Goal: Task Accomplishment & Management: Use online tool/utility

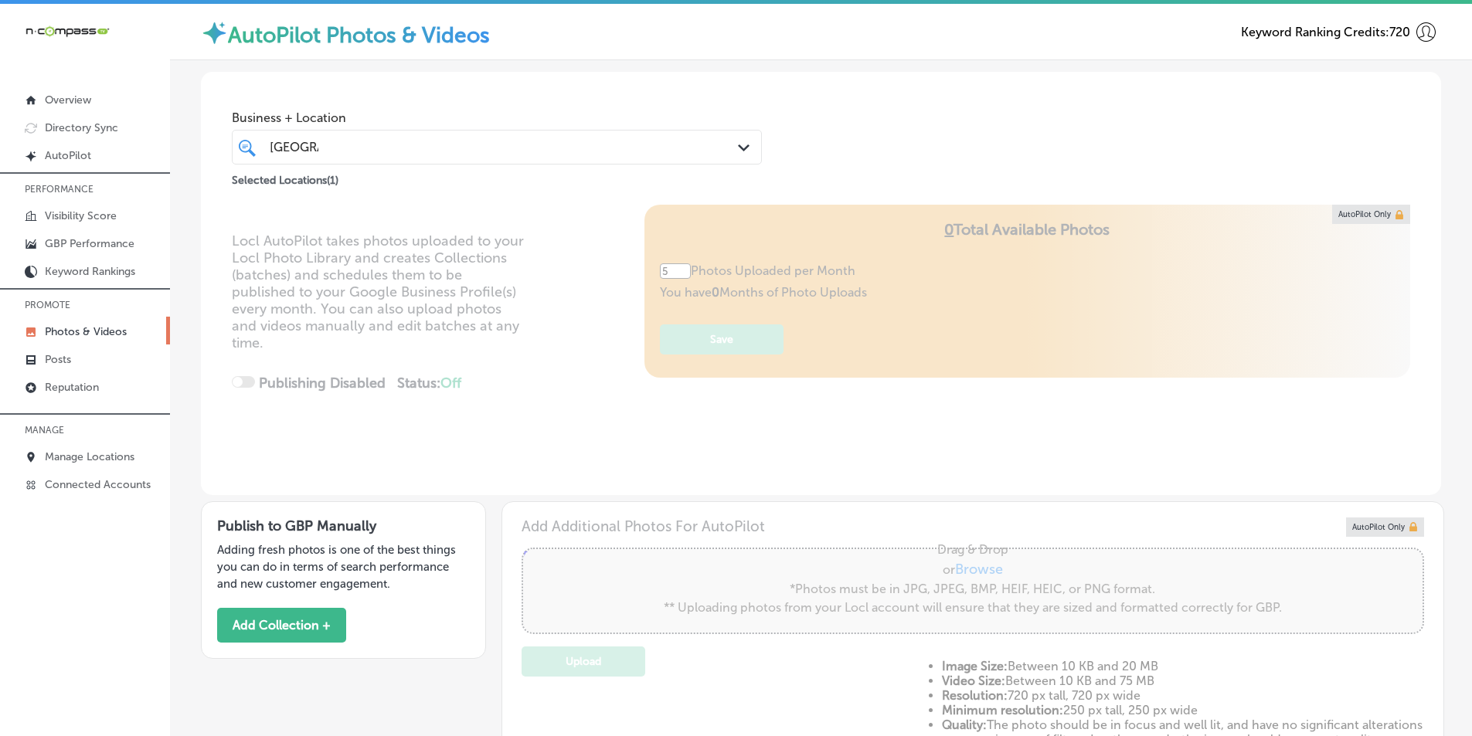
click at [582, 148] on div "sarasota [GEOGRAPHIC_DATA]" at bounding box center [474, 147] width 412 height 21
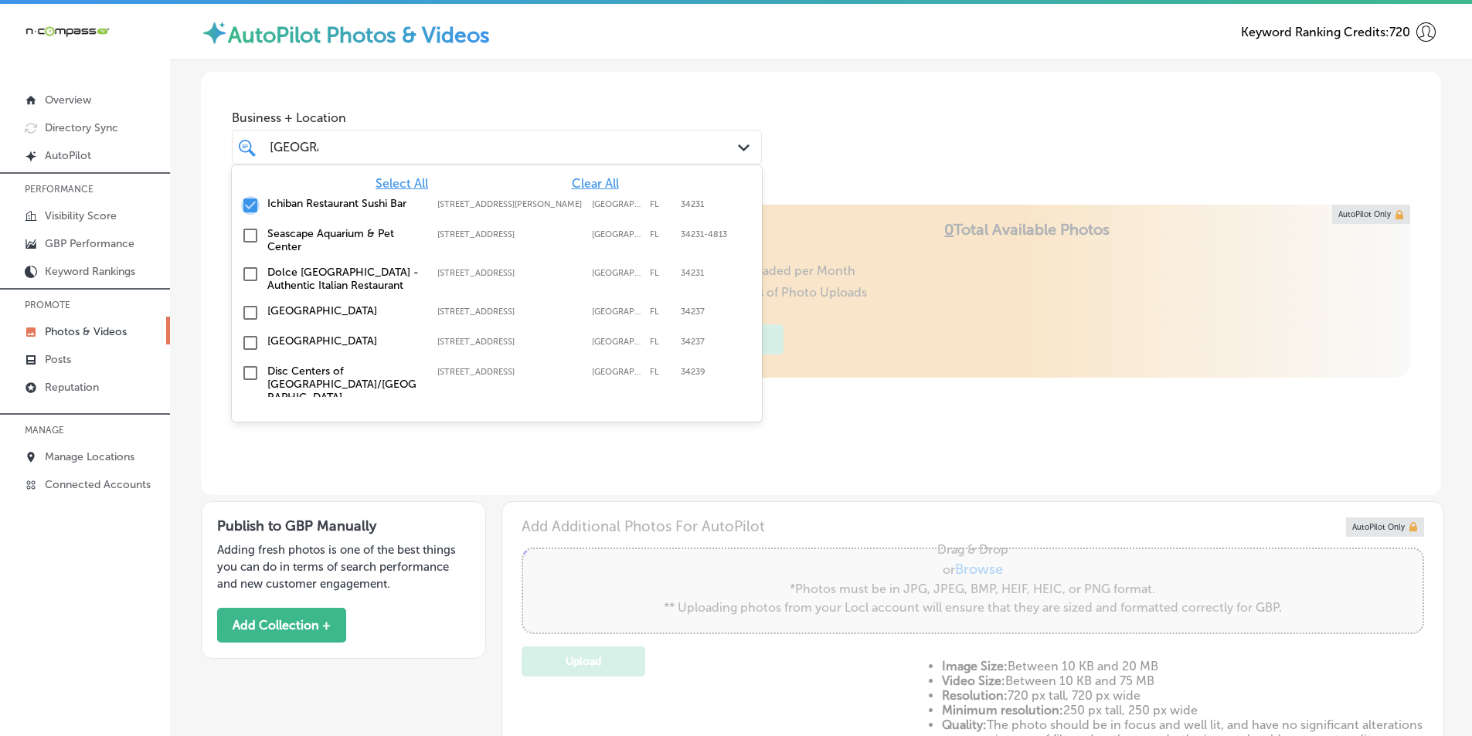
click at [248, 203] on input "checkbox" at bounding box center [250, 205] width 19 height 19
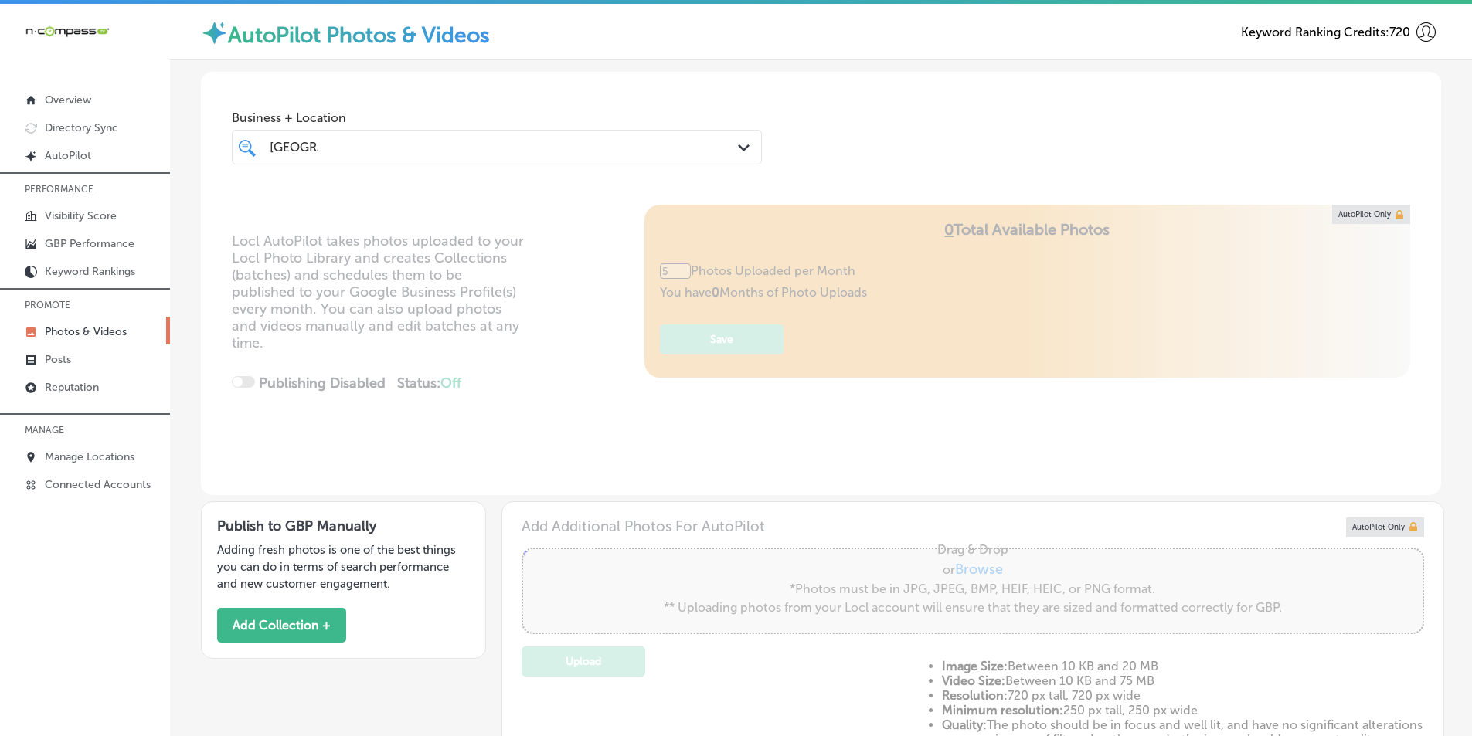
drag, startPoint x: 322, startPoint y: 148, endPoint x: 273, endPoint y: 153, distance: 49.7
click at [273, 153] on div "sarasota [GEOGRAPHIC_DATA]" at bounding box center [474, 147] width 412 height 21
type input "0"
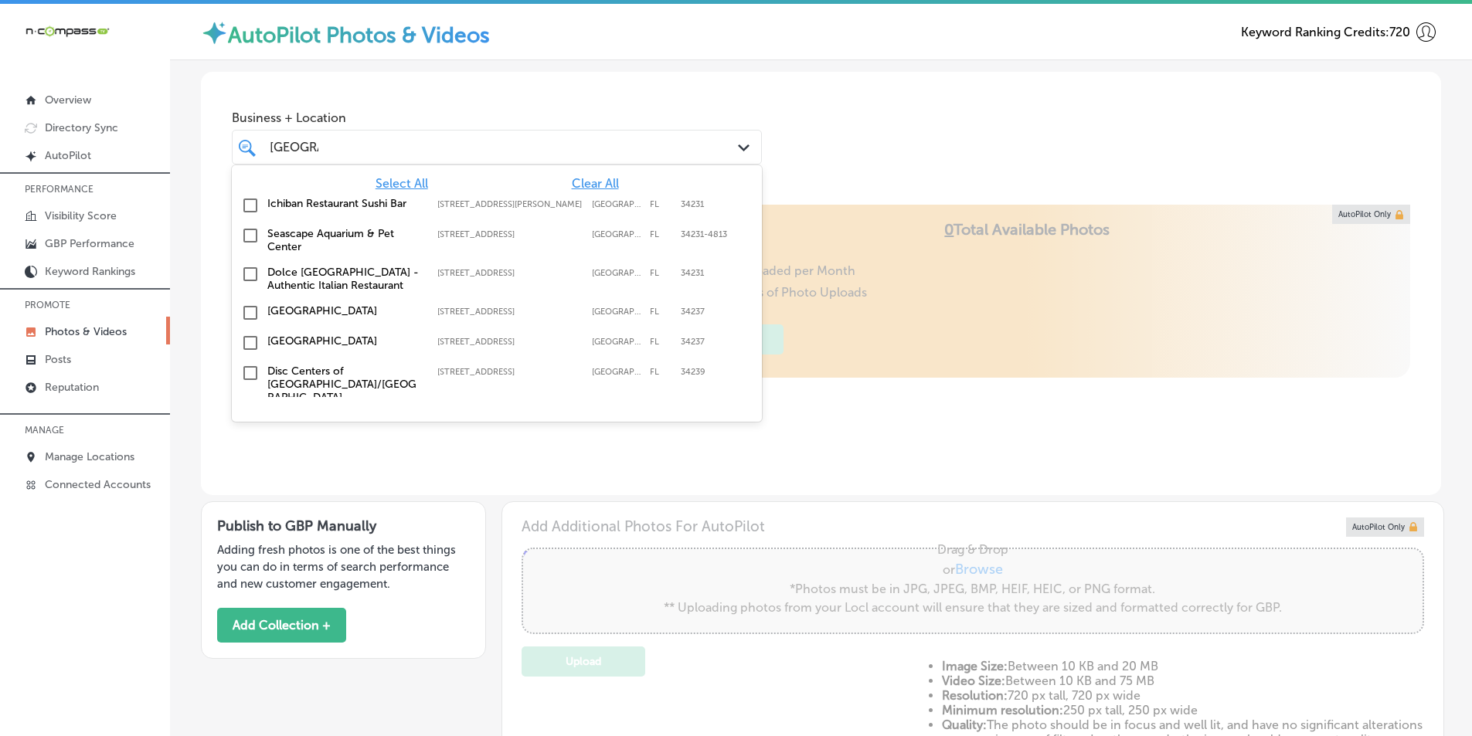
click at [325, 141] on div "sarasota [GEOGRAPHIC_DATA]" at bounding box center [474, 147] width 412 height 21
type input "s"
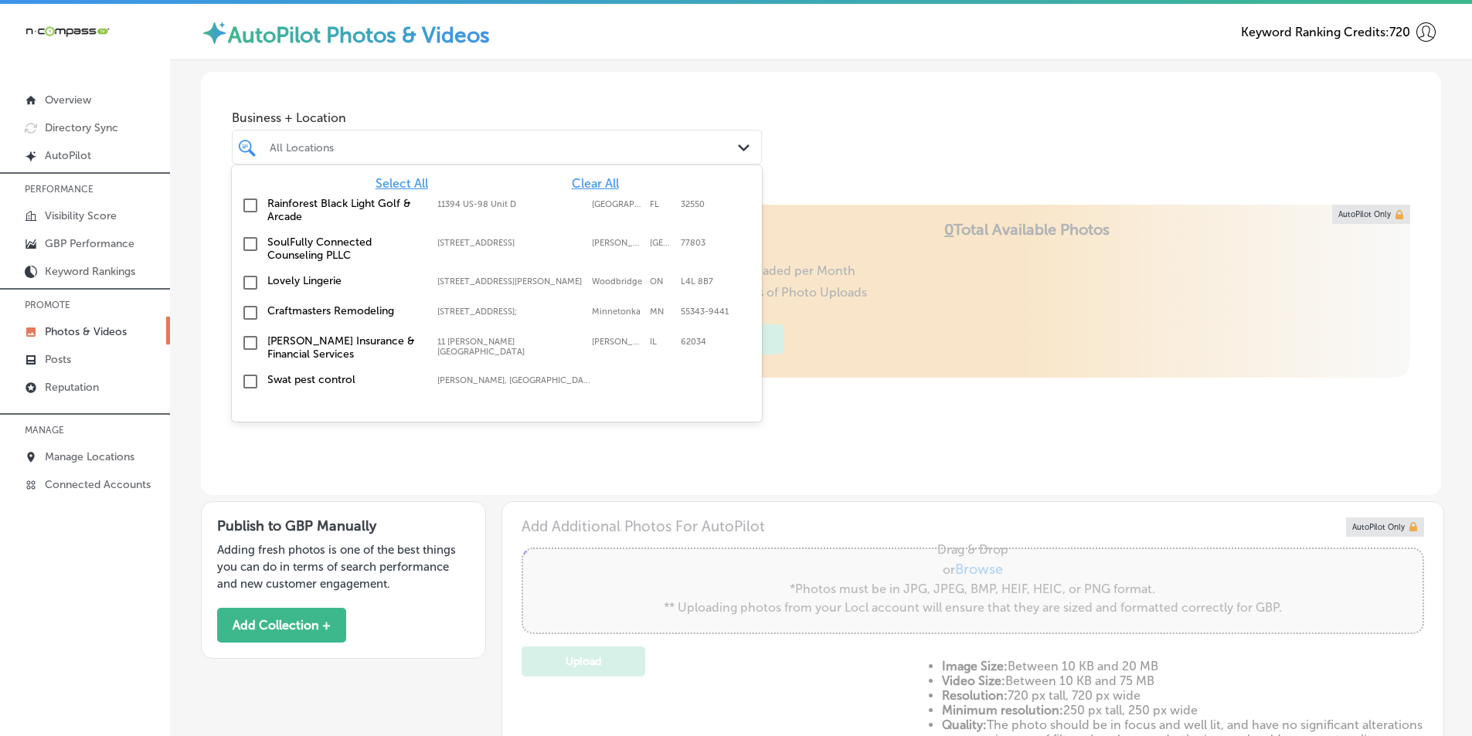
click at [299, 146] on div "All Locations" at bounding box center [505, 147] width 470 height 13
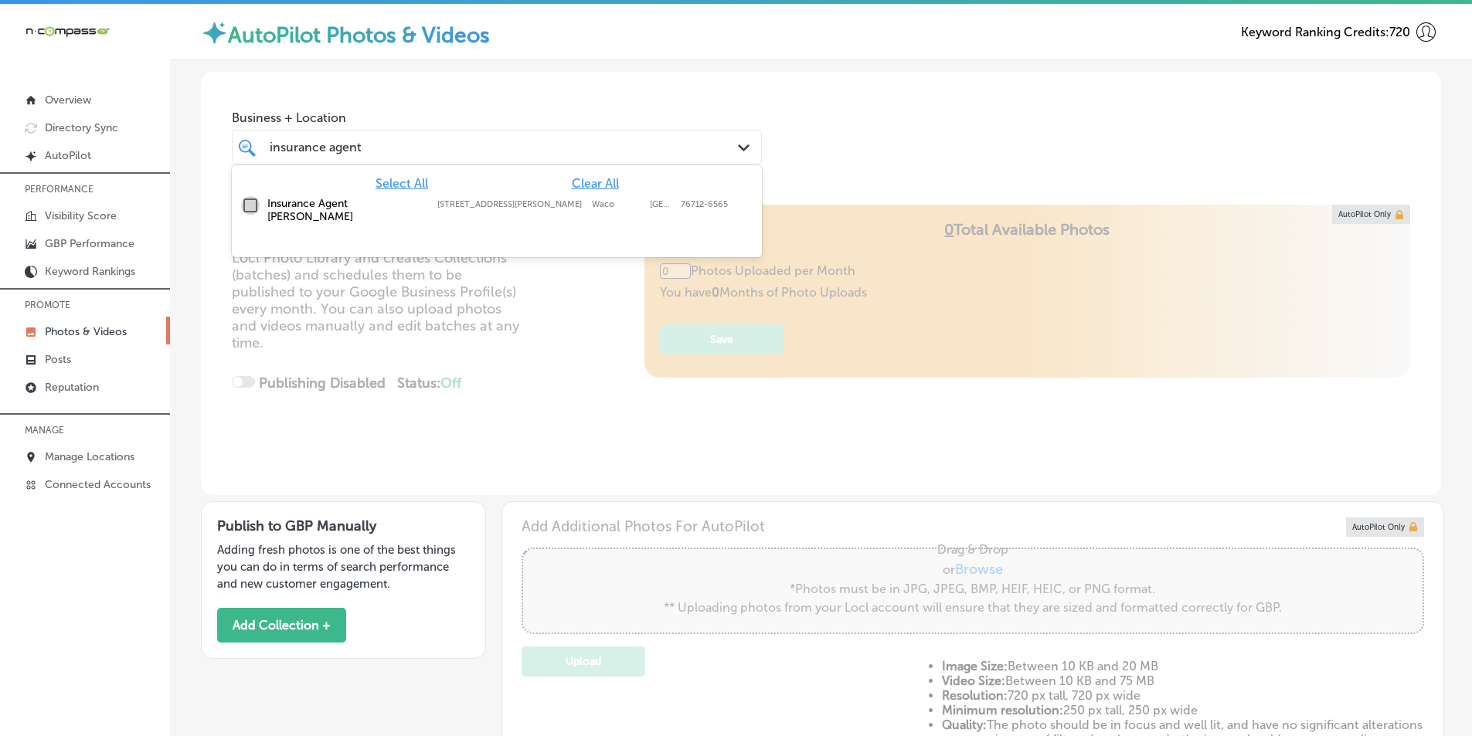
click at [253, 202] on input "checkbox" at bounding box center [250, 205] width 19 height 19
type input "insurance agent"
click at [923, 185] on div "Business + Location option [STREET_ADDRESS][PERSON_NAME]. option [STREET_ADDRES…" at bounding box center [821, 130] width 1240 height 117
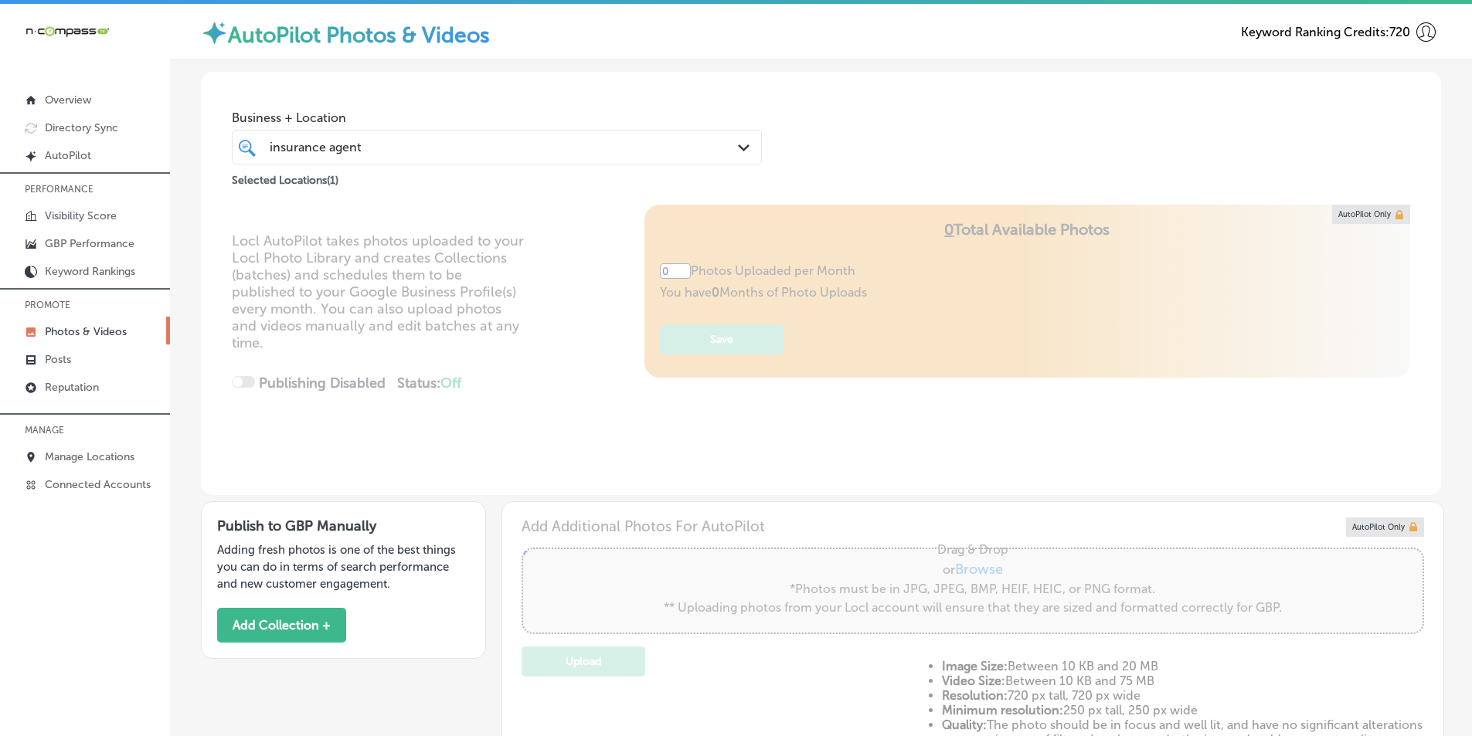
type input "5"
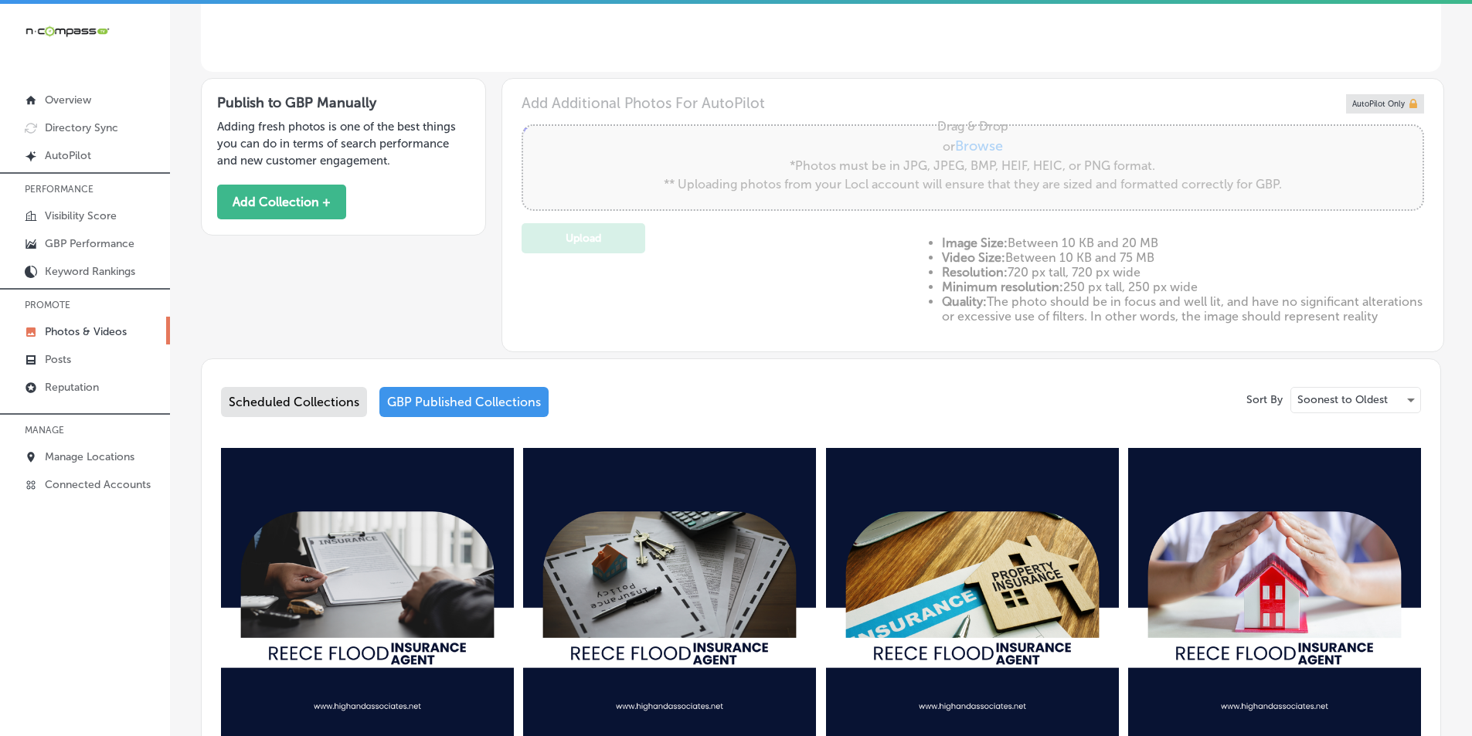
scroll to position [464, 0]
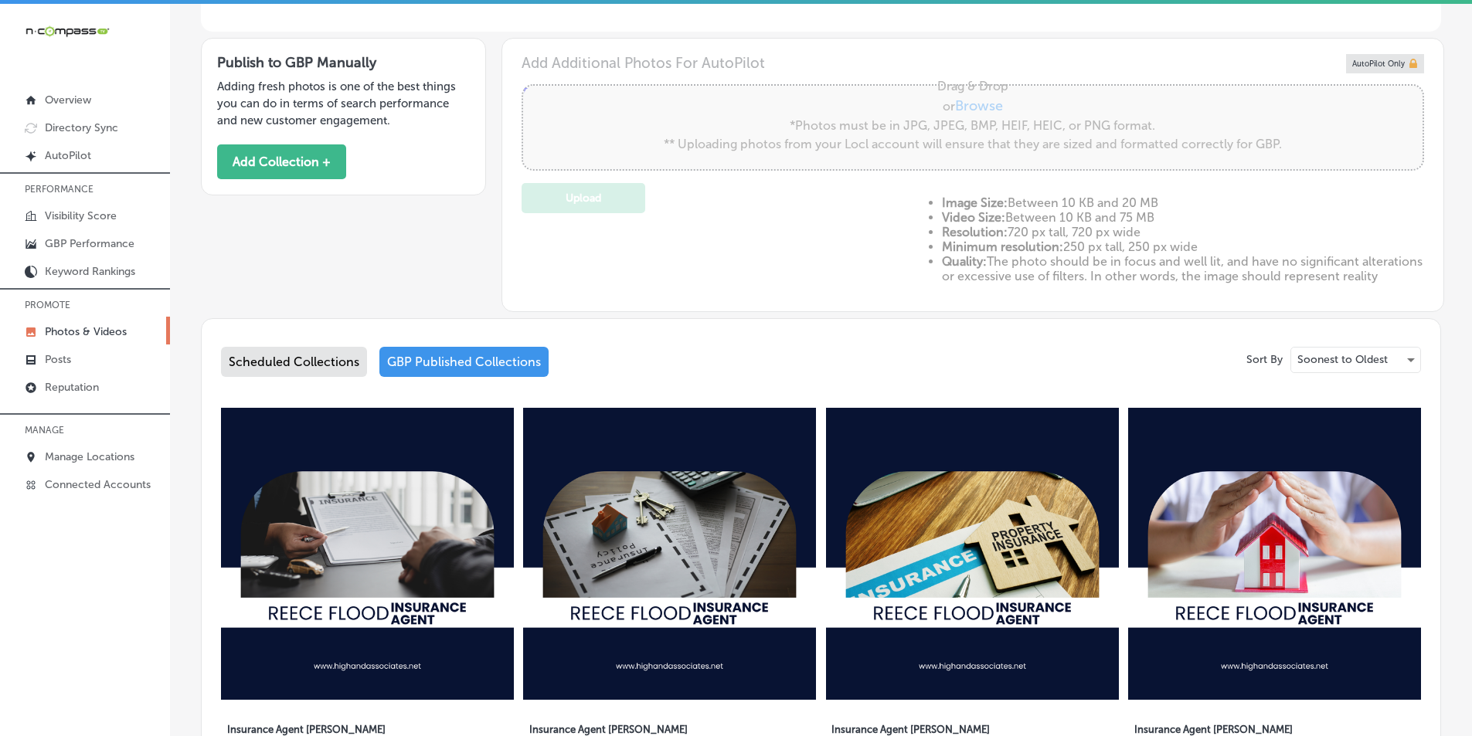
click at [462, 366] on div "GBP Published Collections" at bounding box center [463, 362] width 169 height 30
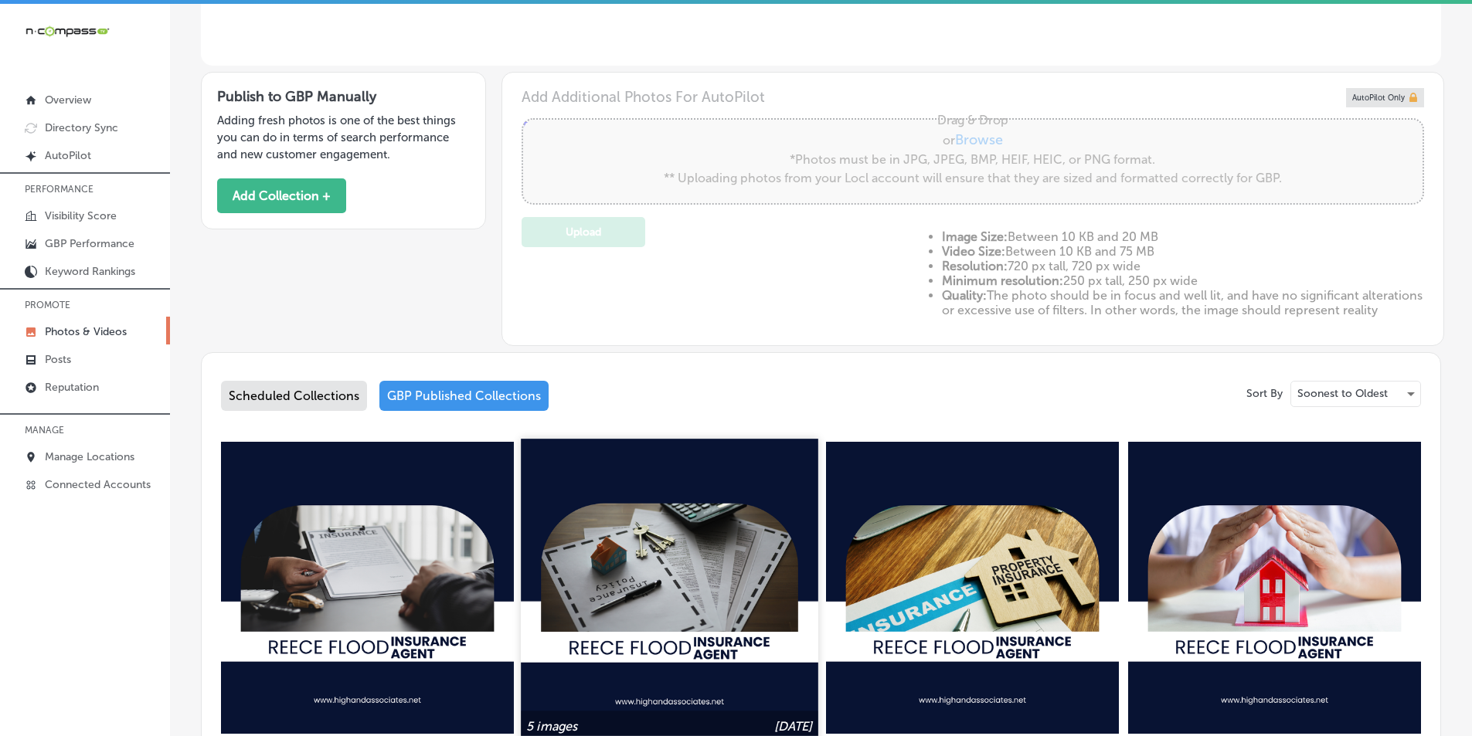
scroll to position [541, 0]
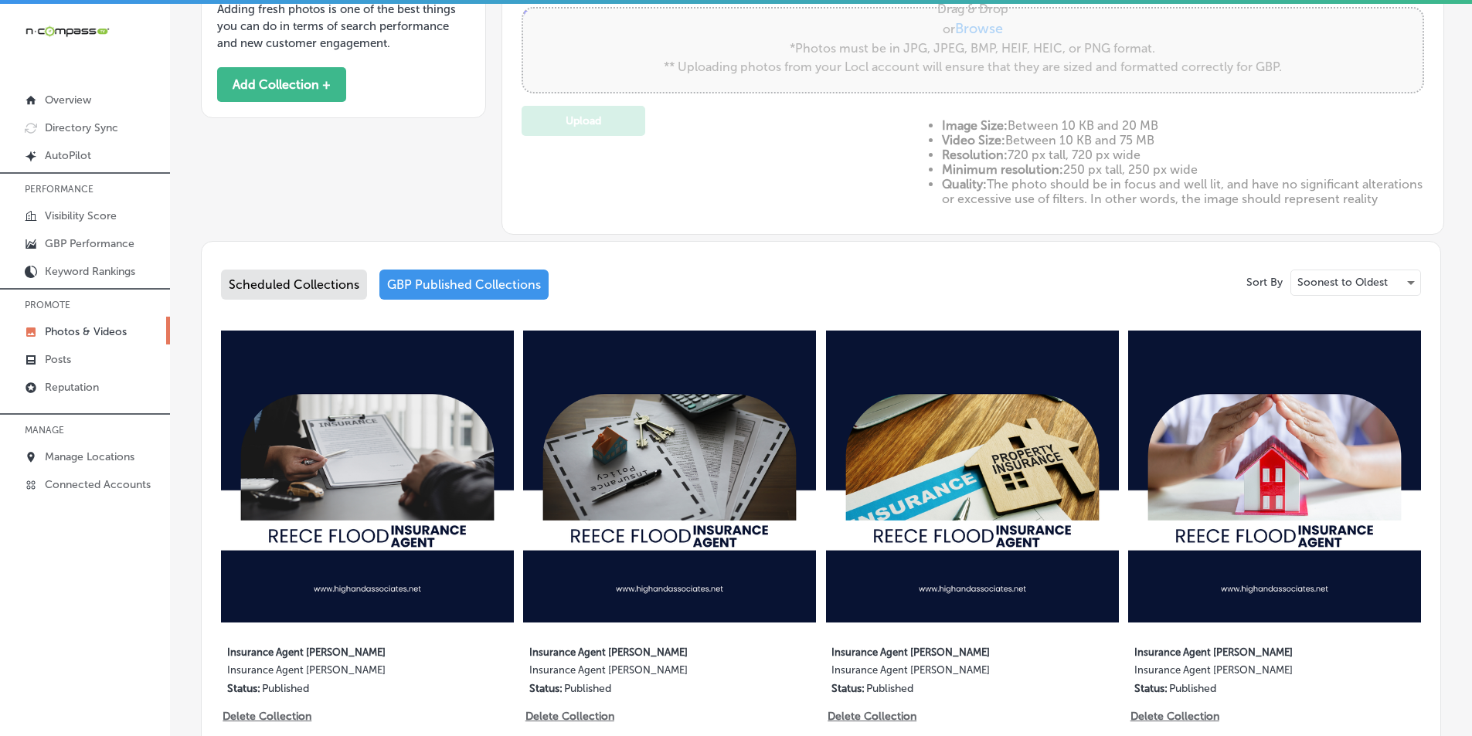
click at [410, 471] on img at bounding box center [367, 477] width 293 height 293
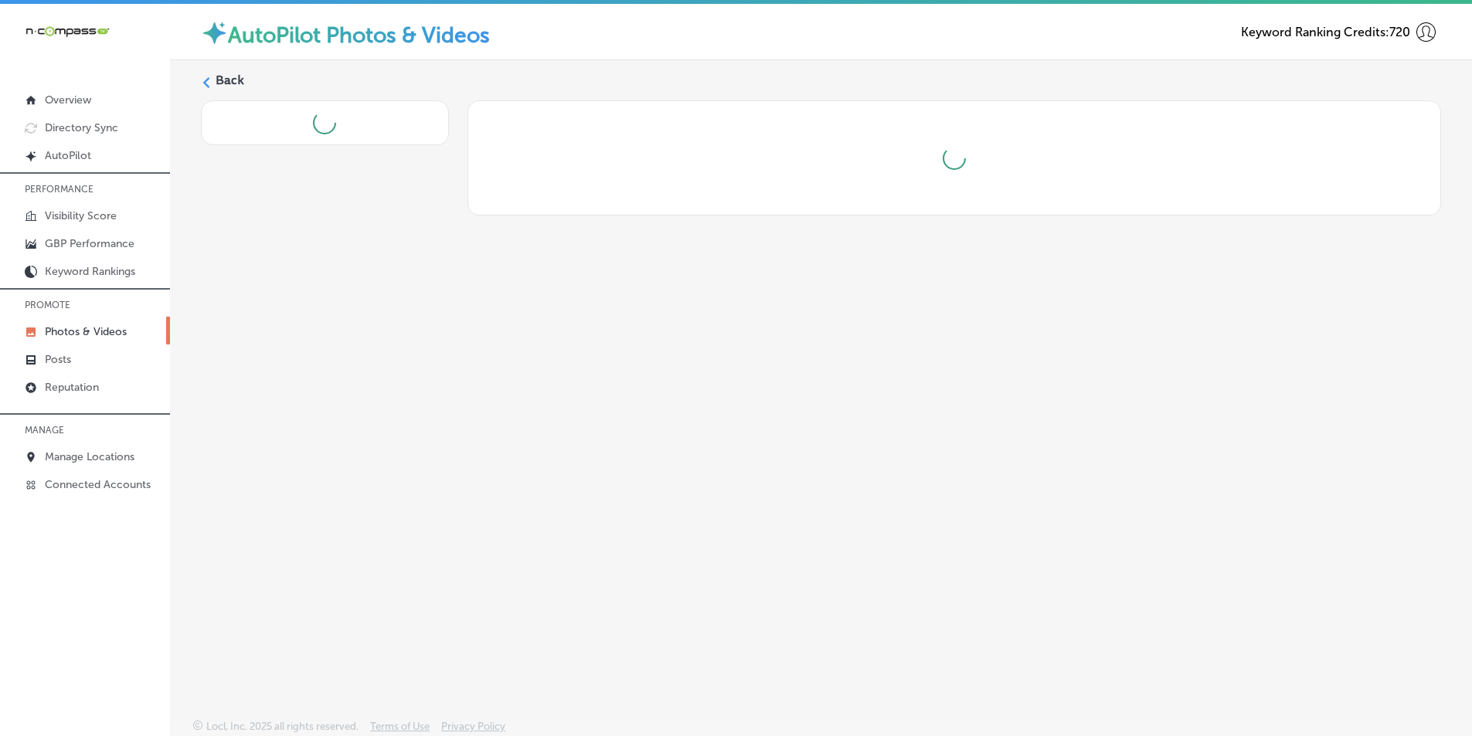
click at [410, 473] on div "Back" at bounding box center [821, 353] width 1302 height 587
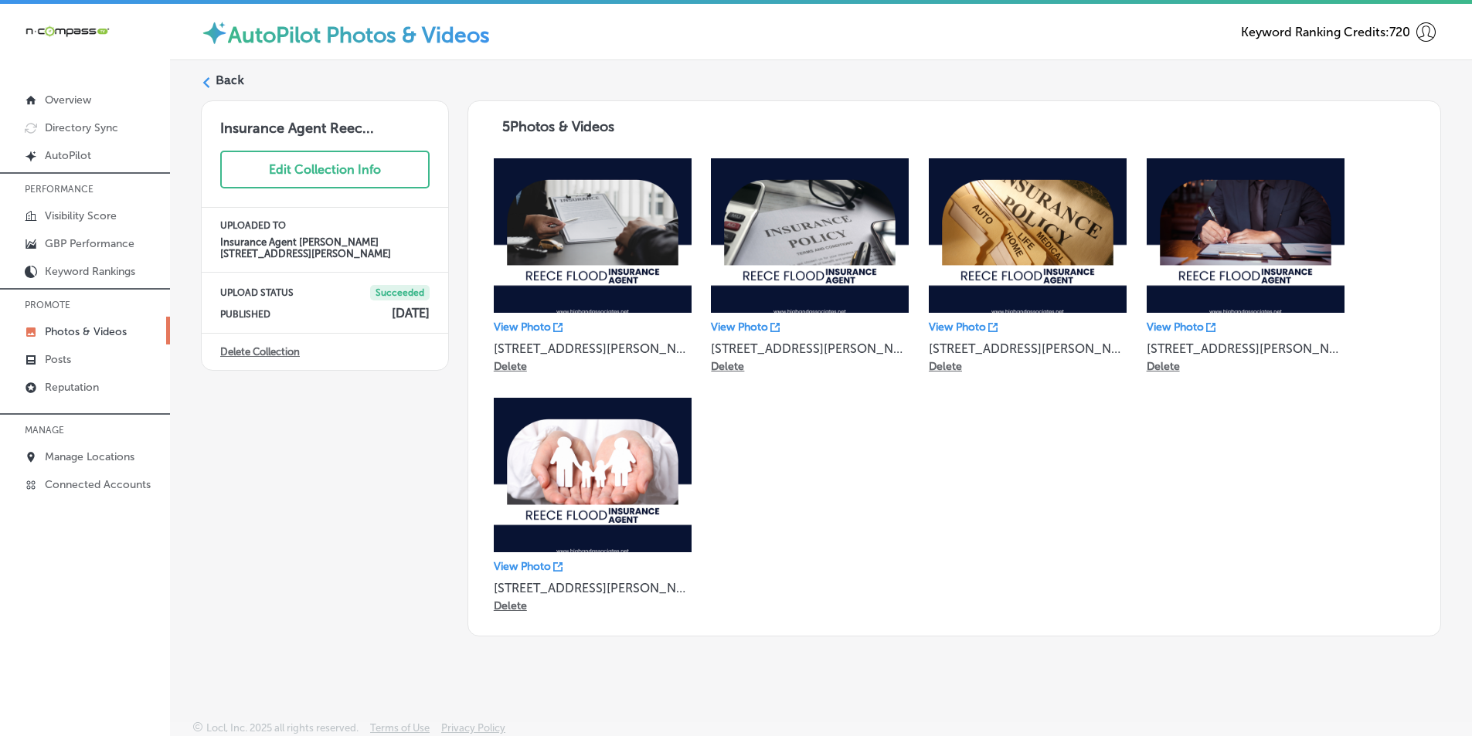
click at [224, 80] on label "Back" at bounding box center [230, 80] width 29 height 17
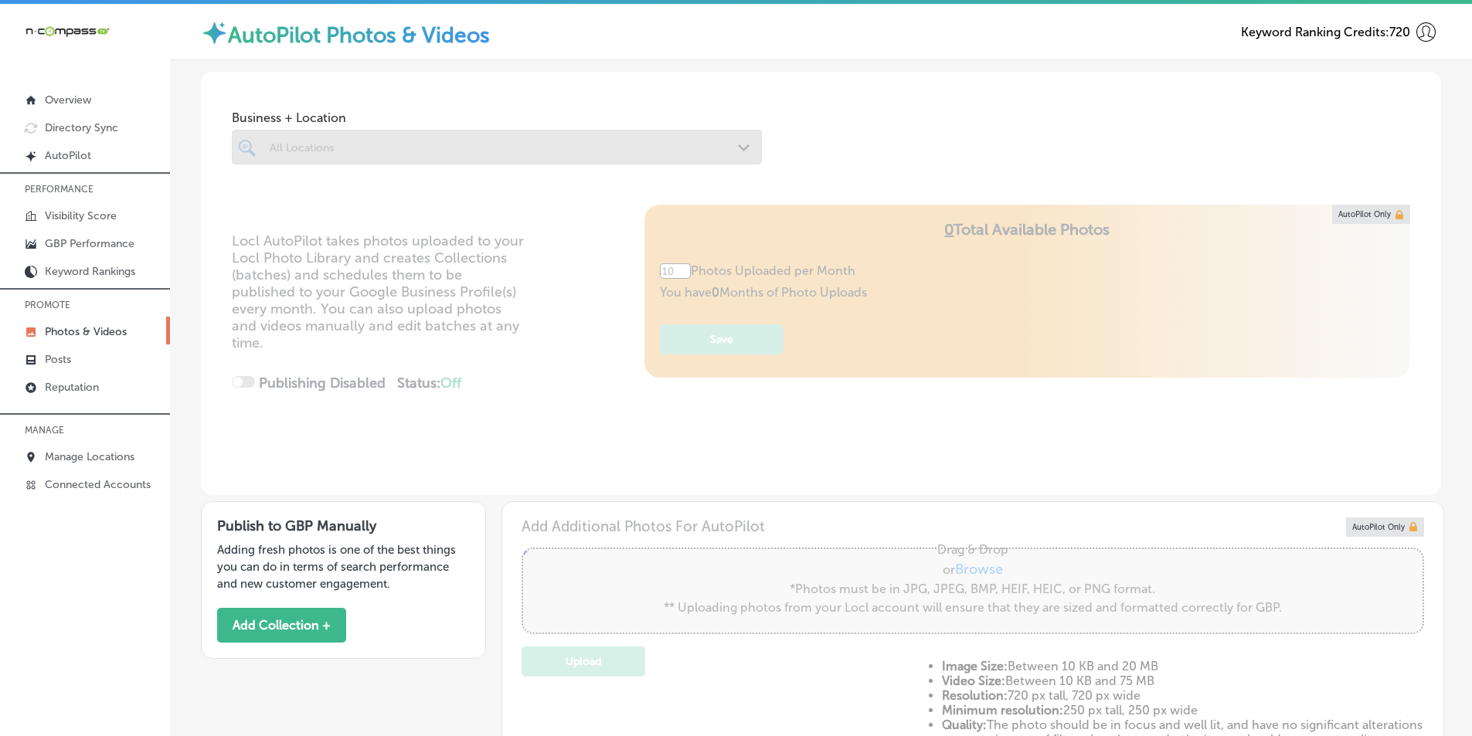
click at [556, 148] on div at bounding box center [497, 147] width 530 height 35
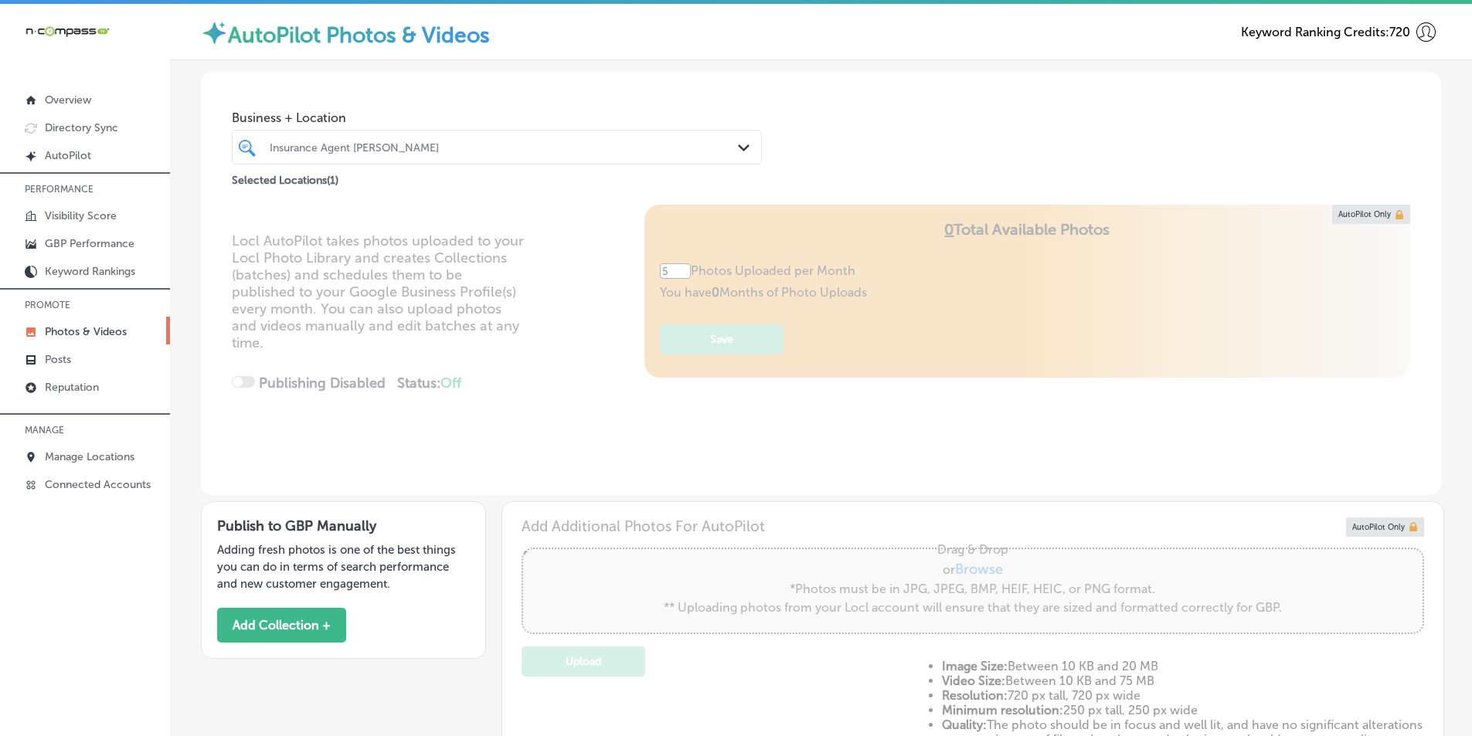
drag, startPoint x: 437, startPoint y: 145, endPoint x: 420, endPoint y: 150, distance: 18.4
click at [358, 158] on div "Insurance Agent [PERSON_NAME]" at bounding box center [497, 147] width 470 height 24
click at [420, 150] on div "Insurance Agent [PERSON_NAME]" at bounding box center [505, 147] width 470 height 13
drag, startPoint x: 731, startPoint y: 145, endPoint x: 722, endPoint y: 146, distance: 9.4
click at [732, 145] on div "Insurance Agent [PERSON_NAME] Path Created with Sketch." at bounding box center [497, 147] width 529 height 24
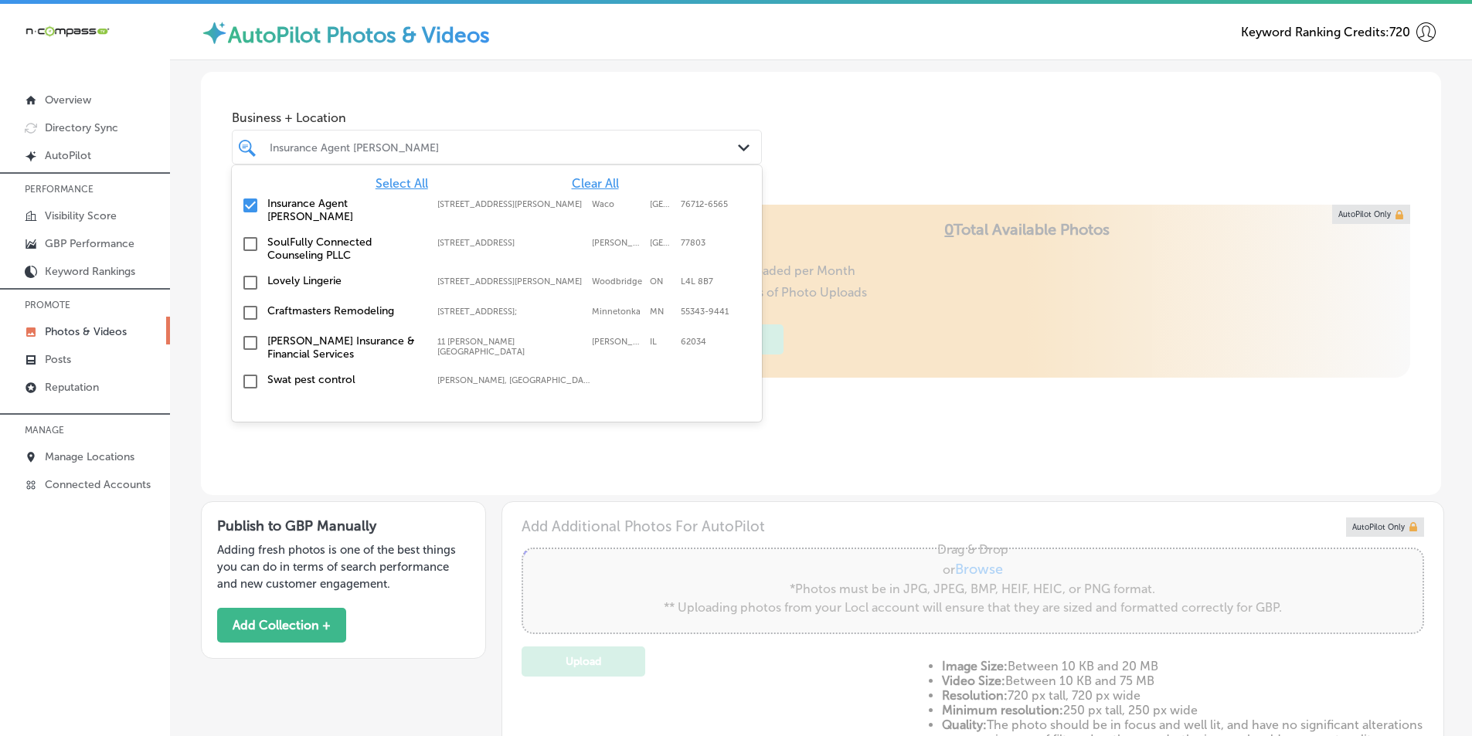
click at [247, 204] on input "checkbox" at bounding box center [250, 205] width 19 height 19
click at [250, 202] on input "checkbox" at bounding box center [250, 205] width 19 height 19
click at [247, 199] on input "checkbox" at bounding box center [250, 205] width 19 height 19
click at [311, 141] on div "Insurance Agent [PERSON_NAME]" at bounding box center [505, 147] width 470 height 13
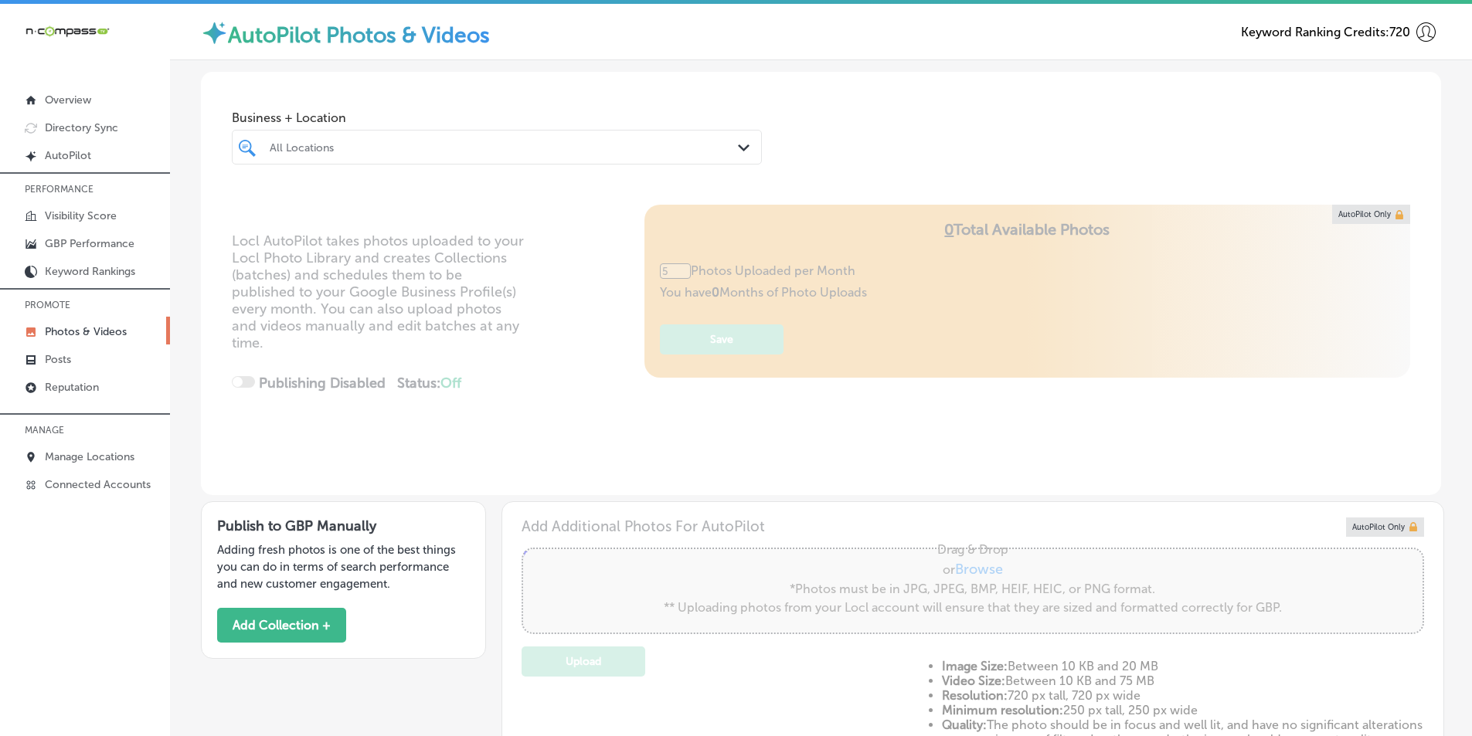
type input "0"
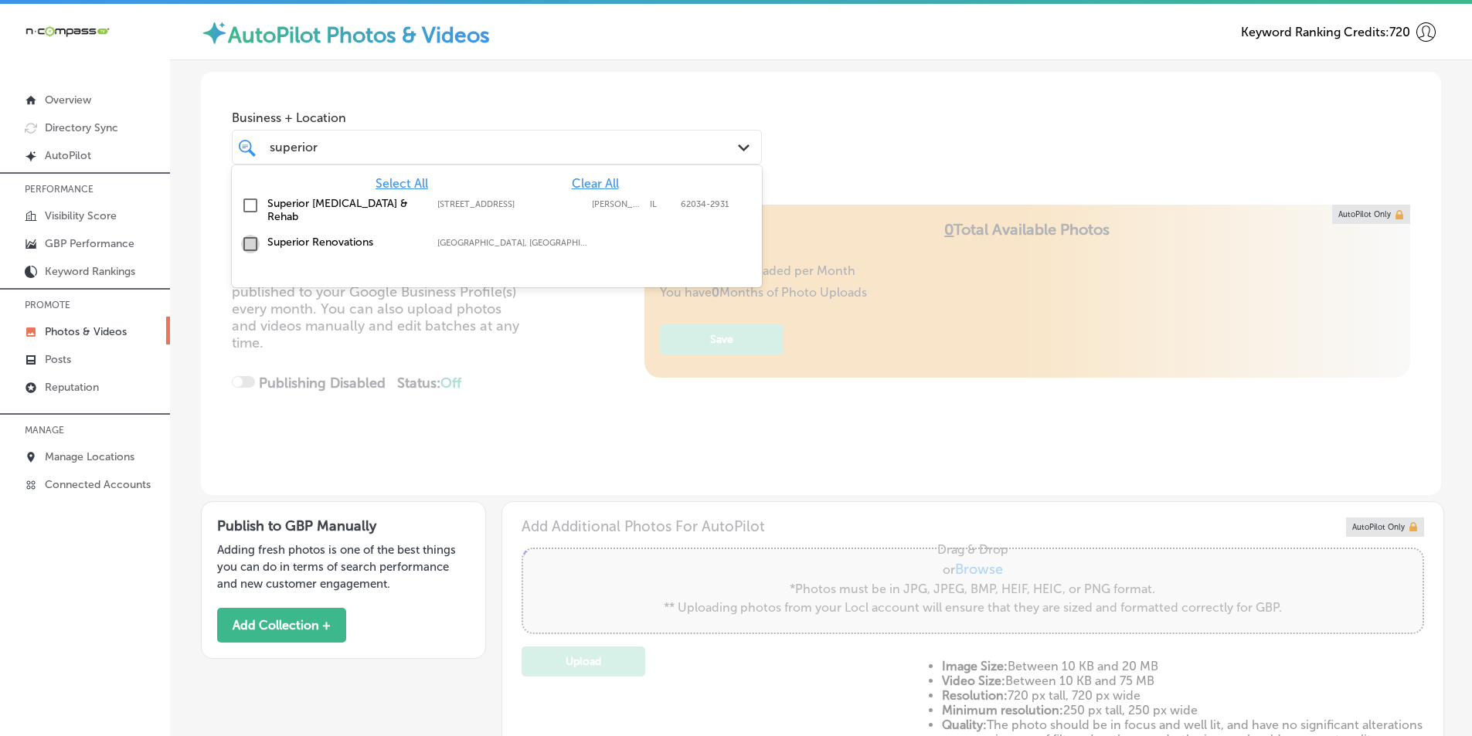
click at [247, 235] on input "checkbox" at bounding box center [250, 244] width 19 height 19
type input "superior"
click at [557, 366] on div "Locl AutoPilot takes photos uploaded to your Locl Photo Library and creates Col…" at bounding box center [821, 350] width 1240 height 291
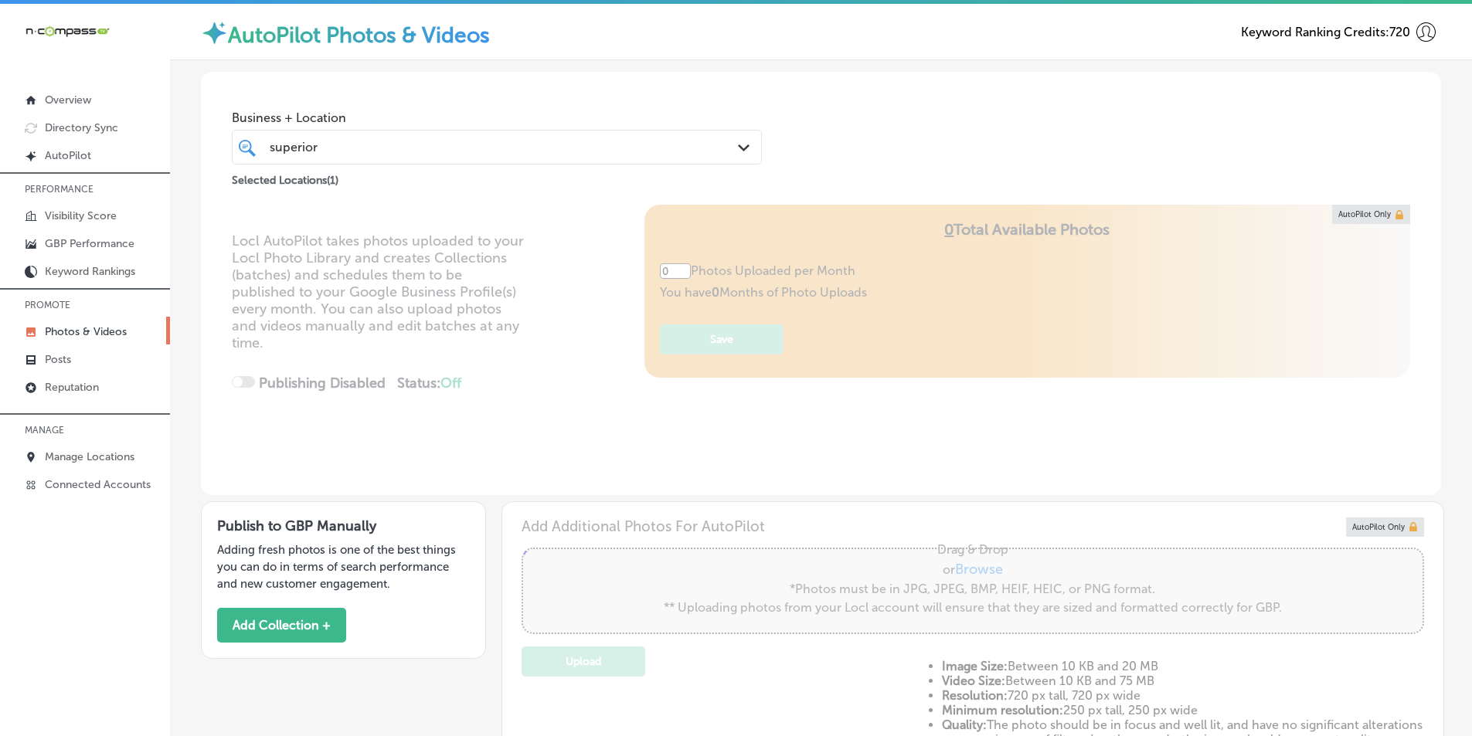
scroll to position [318, 0]
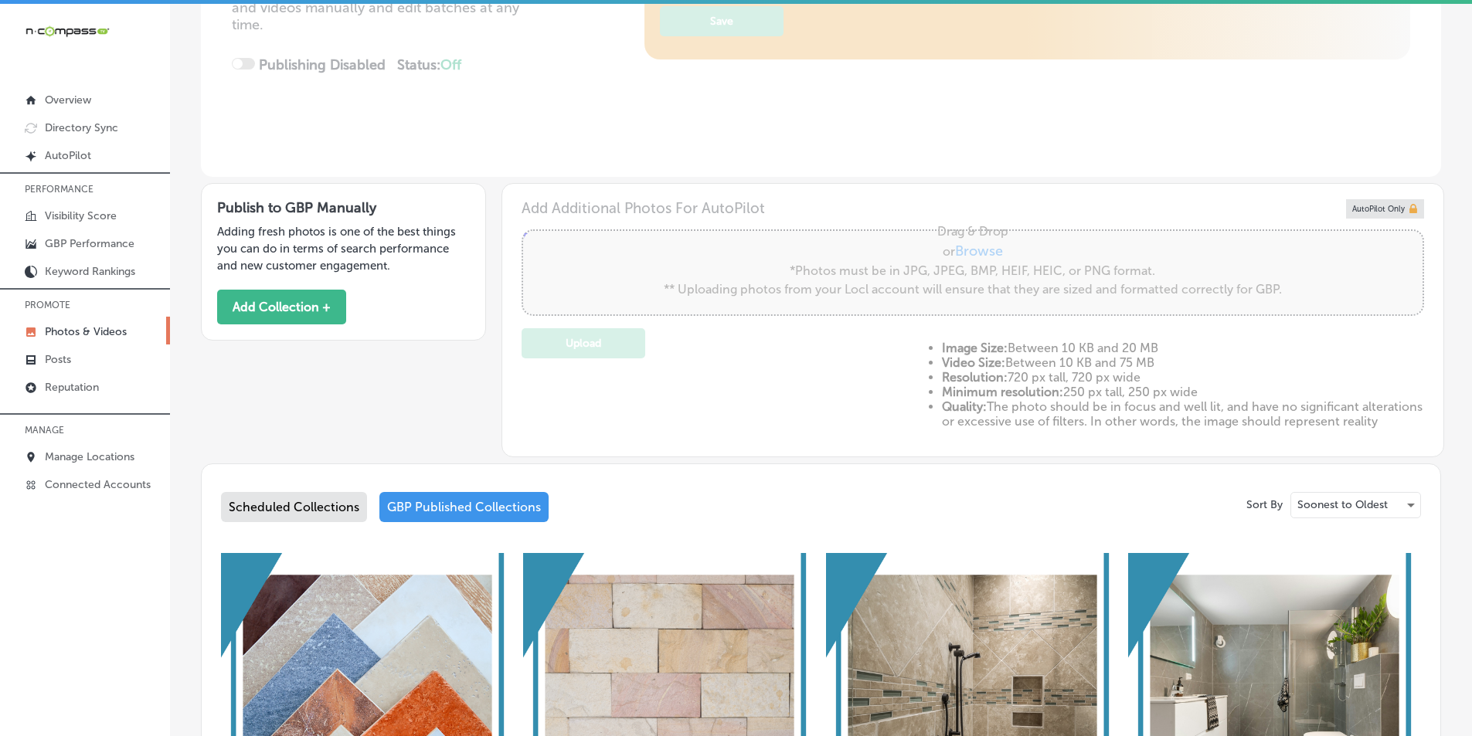
click at [464, 515] on div "GBP Published Collections" at bounding box center [463, 507] width 169 height 30
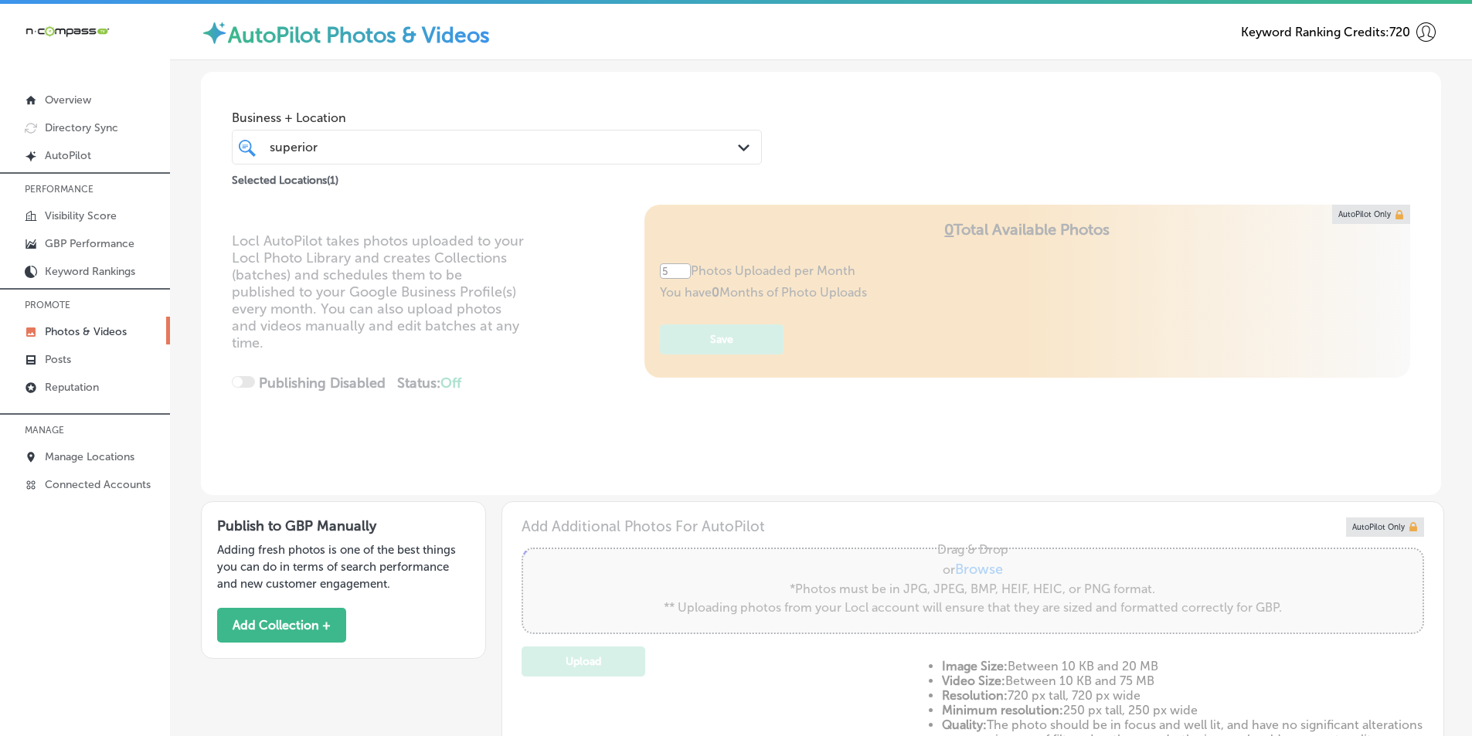
click at [738, 146] on icon "Path Created with Sketch." at bounding box center [744, 148] width 12 height 7
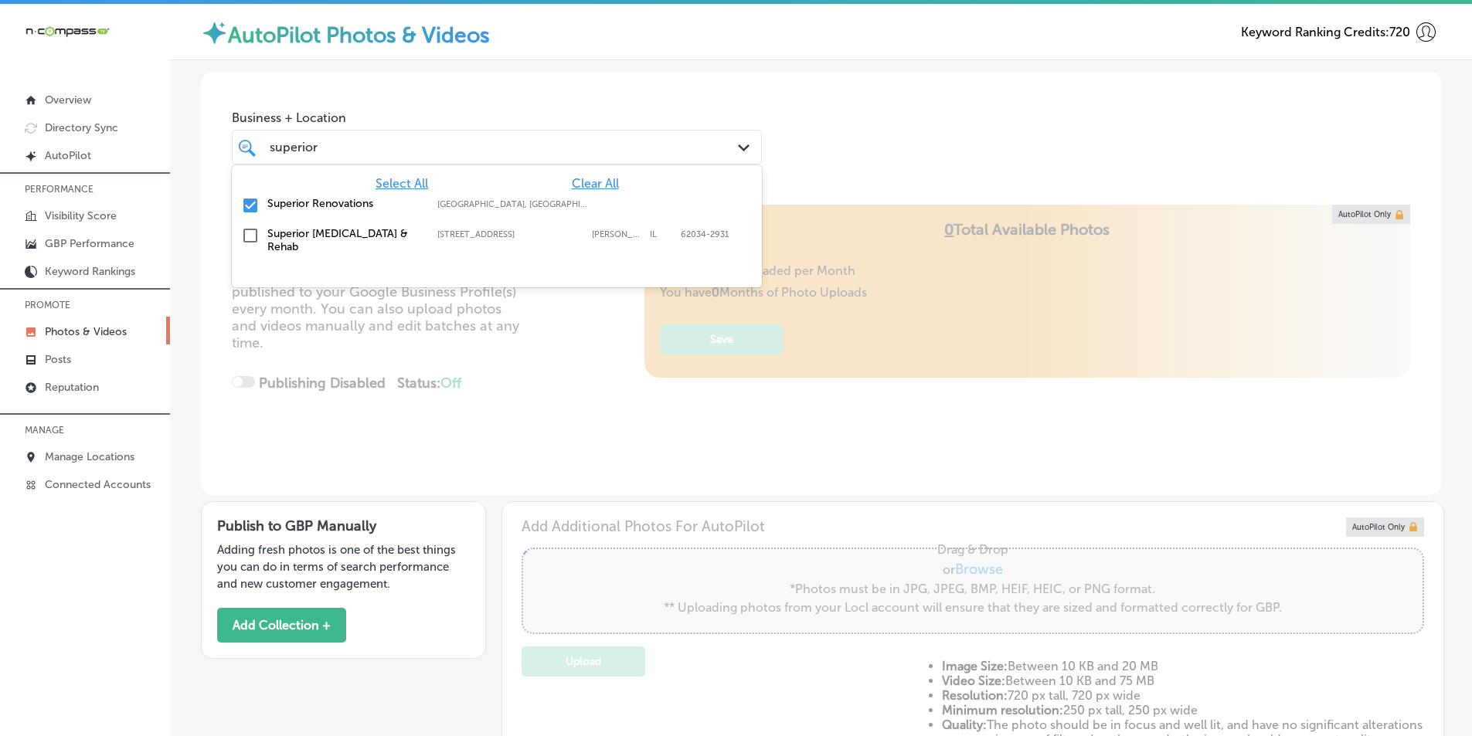
click at [249, 203] on input "checkbox" at bounding box center [250, 205] width 19 height 19
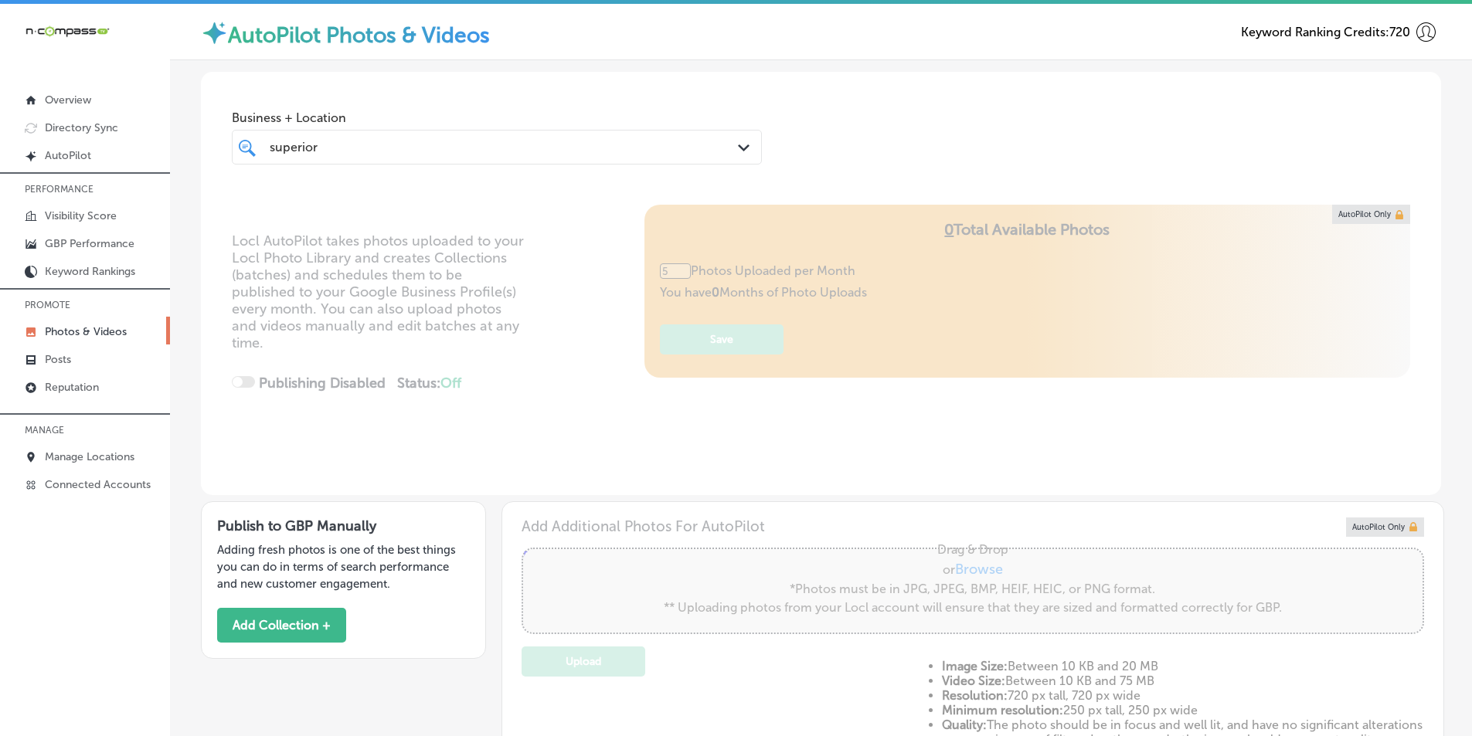
click at [321, 146] on div "superior superior" at bounding box center [474, 147] width 412 height 21
type input "0"
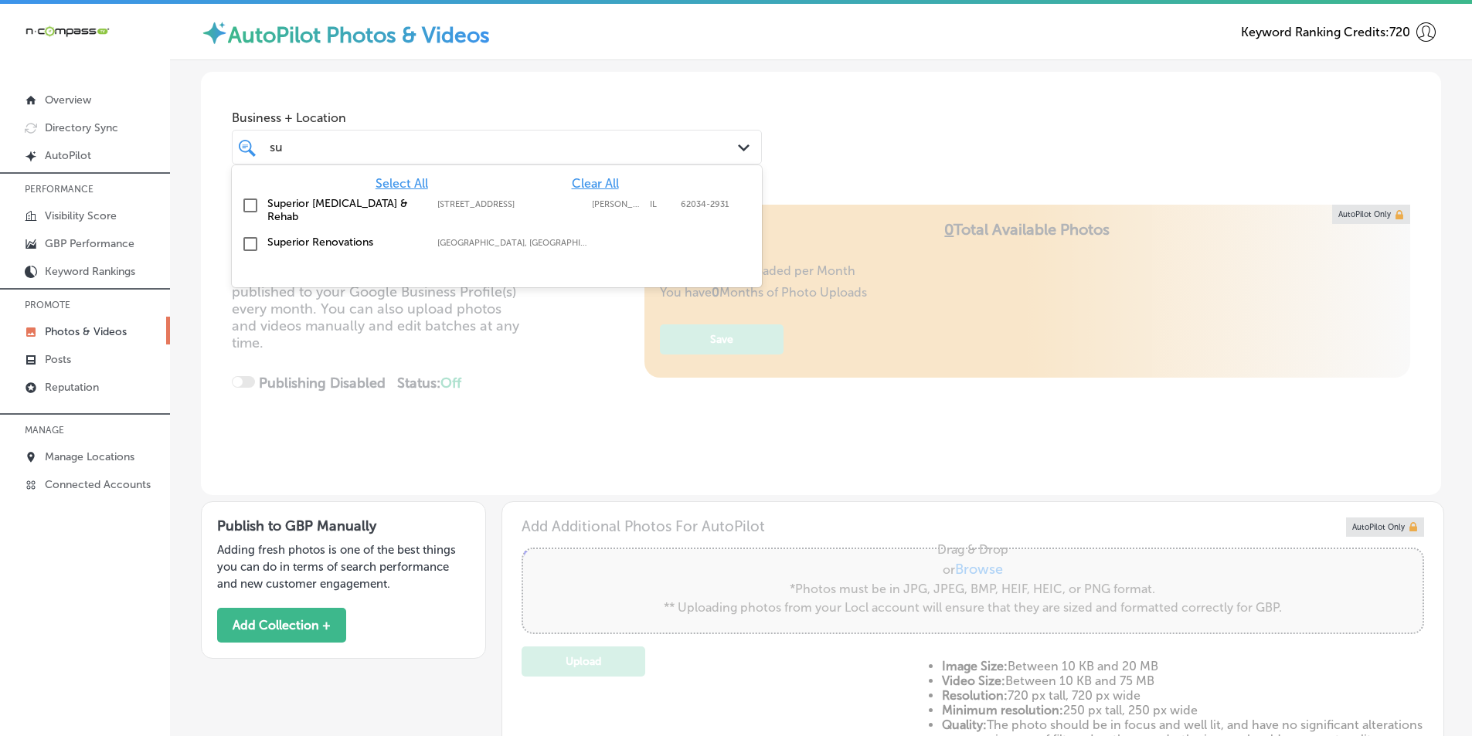
type input "s"
type input "prestige"
click at [415, 152] on div "prestige prestige" at bounding box center [474, 147] width 412 height 21
click at [250, 203] on input "checkbox" at bounding box center [250, 205] width 19 height 19
drag, startPoint x: 841, startPoint y: 162, endPoint x: 755, endPoint y: 212, distance: 99.4
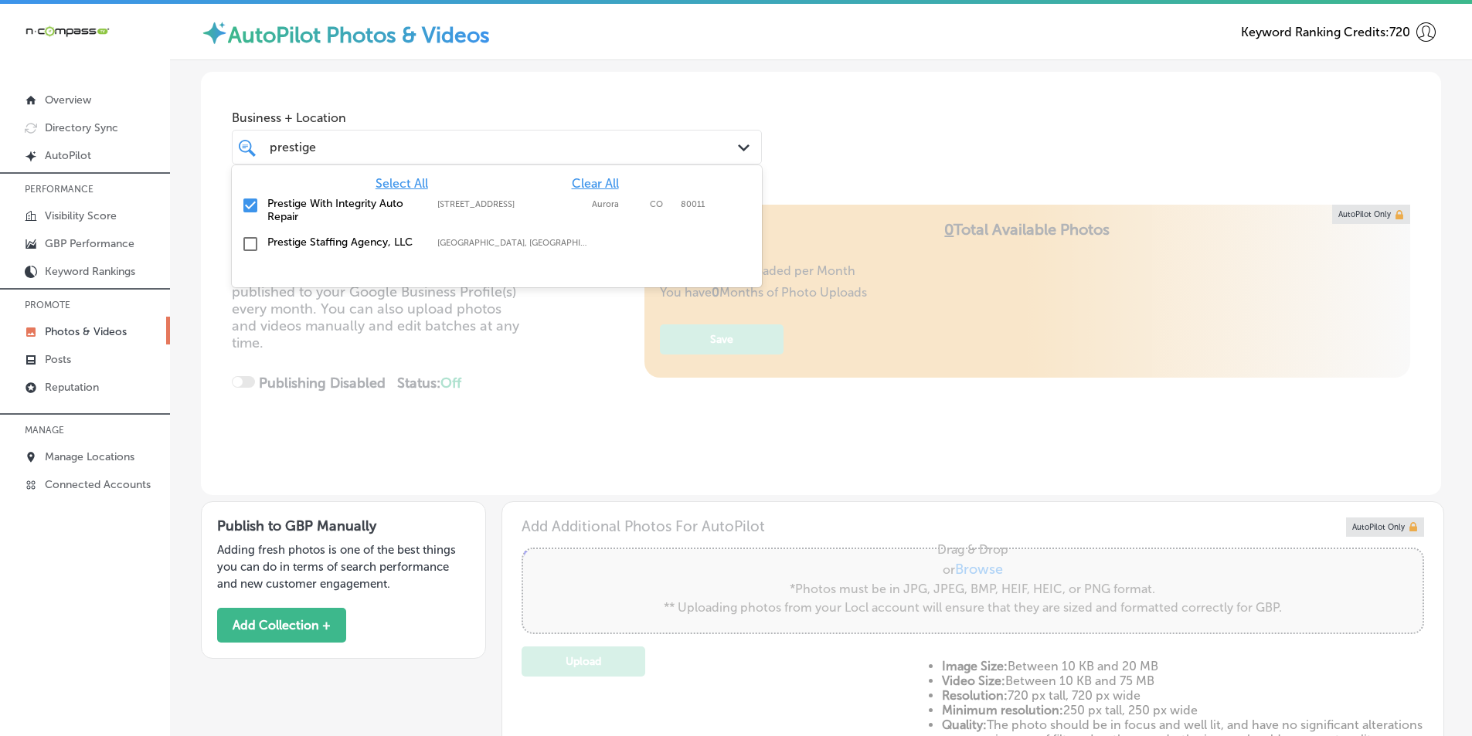
click at [840, 163] on div "Business + Location option [STREET_ADDRESS]. option focused, 131 of 355. 3 resu…" at bounding box center [821, 130] width 1240 height 117
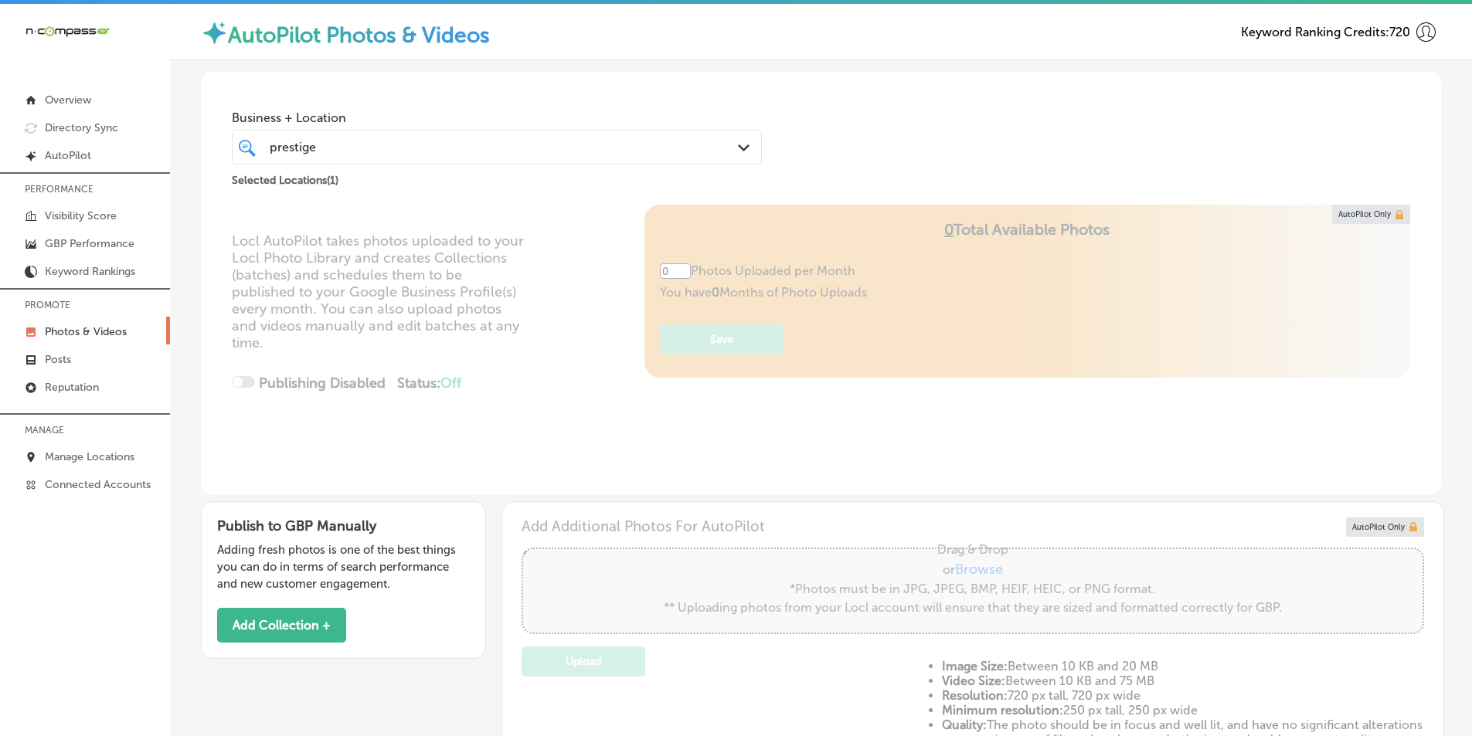
type input "5"
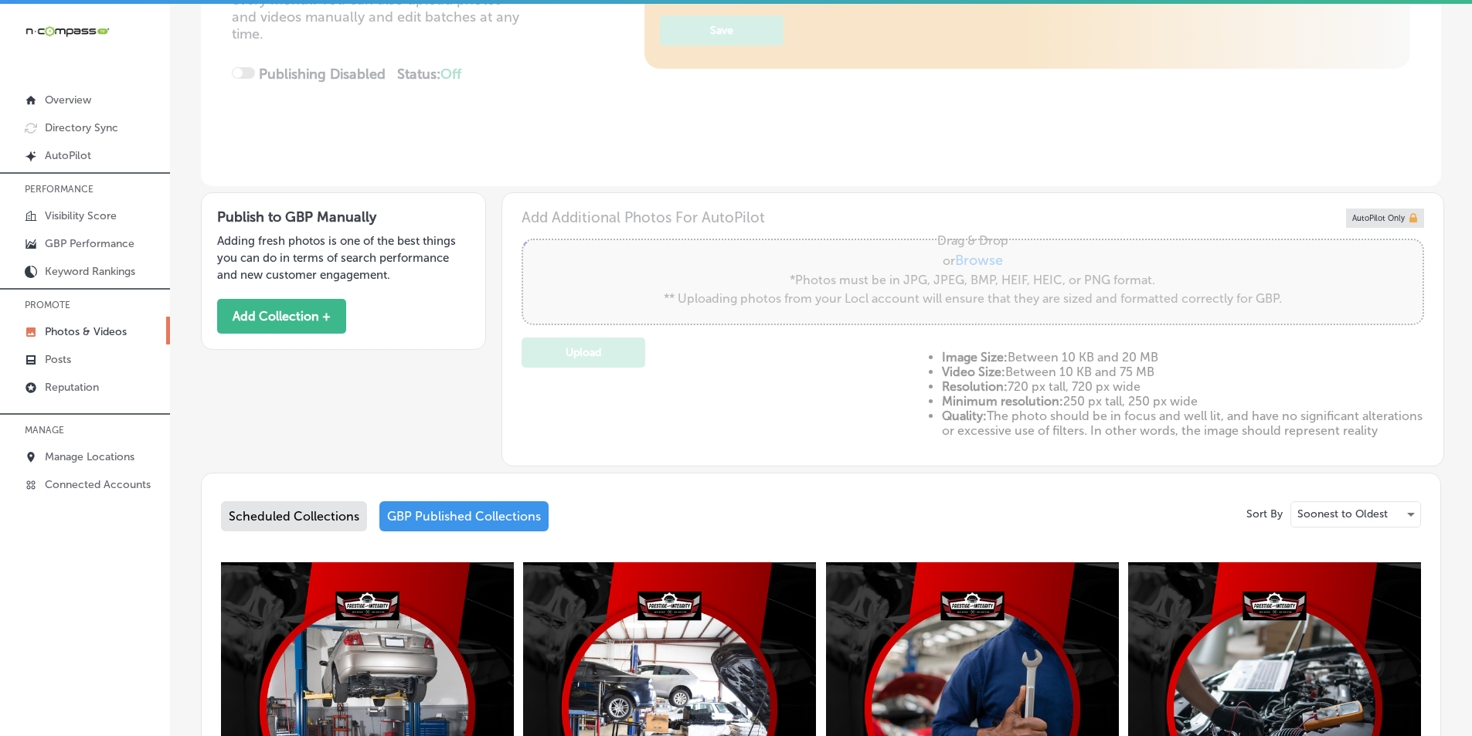
click at [436, 527] on div "GBP Published Collections" at bounding box center [463, 517] width 169 height 30
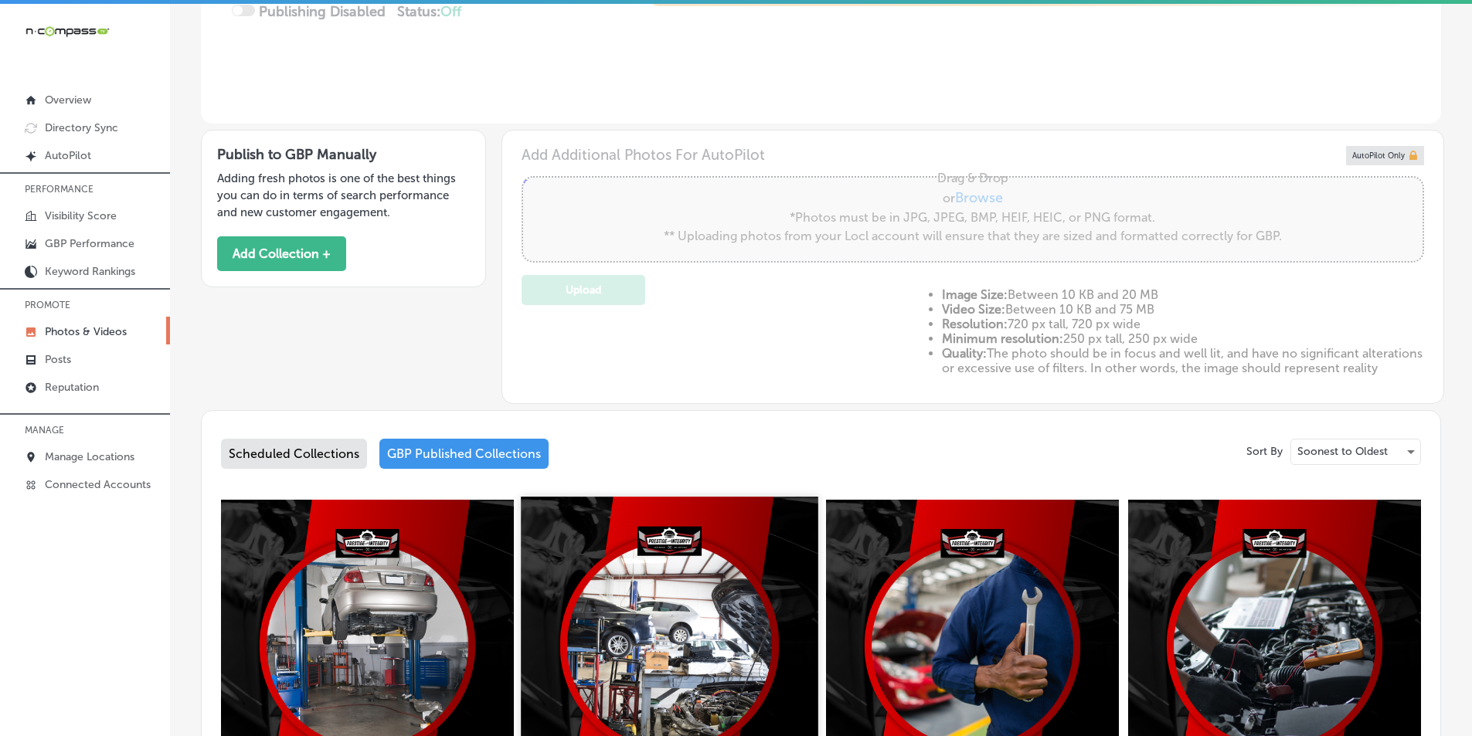
scroll to position [695, 0]
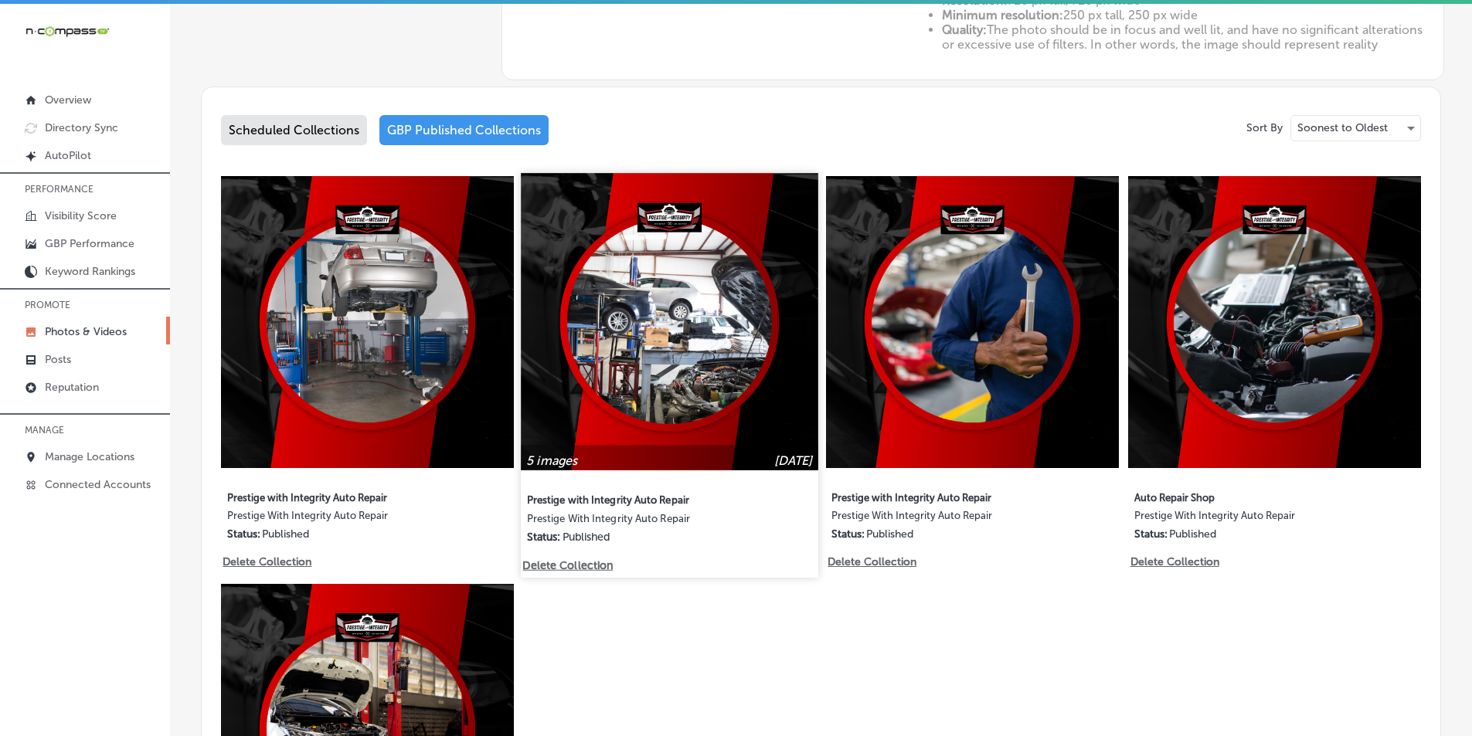
click at [700, 413] on img at bounding box center [670, 321] width 297 height 297
